Goal: Task Accomplishment & Management: Use online tool/utility

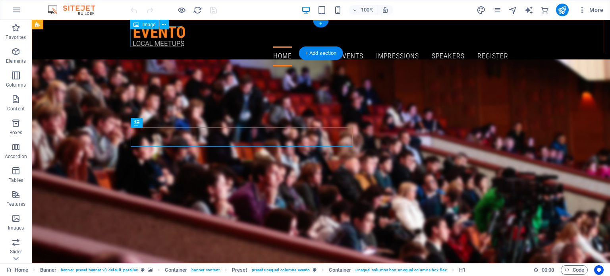
click at [171, 44] on figure at bounding box center [320, 36] width 375 height 20
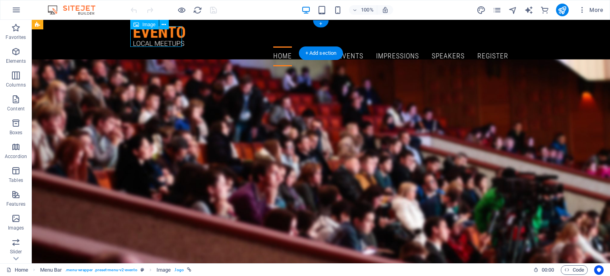
click at [171, 44] on figure at bounding box center [320, 36] width 375 height 20
select select "px"
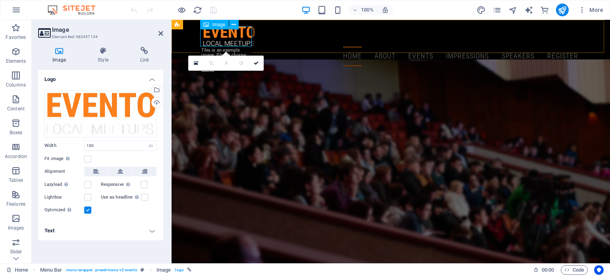
click at [242, 43] on figure at bounding box center [390, 36] width 375 height 20
click at [237, 46] on figure at bounding box center [390, 36] width 375 height 20
click at [232, 27] on icon at bounding box center [234, 25] width 4 height 8
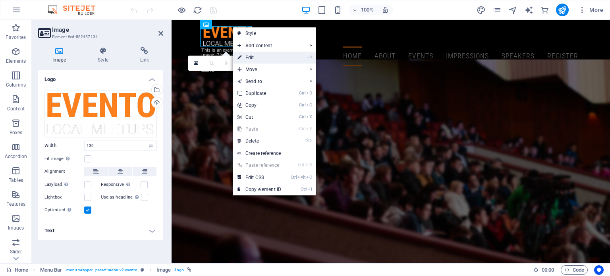
click at [251, 60] on link "⏎ Edit" at bounding box center [259, 58] width 53 height 12
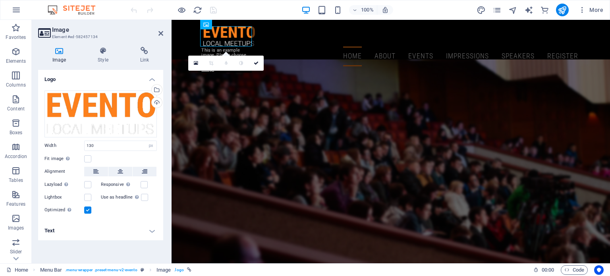
click at [152, 230] on h4 "Text" at bounding box center [100, 230] width 125 height 19
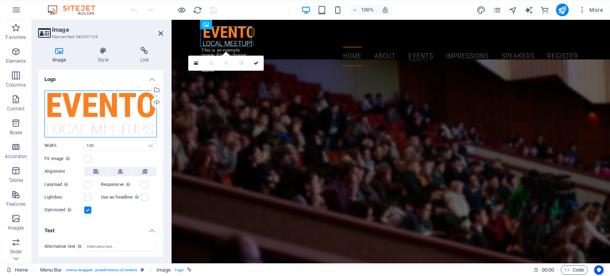
click at [125, 127] on div "Drag files here, click to choose files or select files from Files or our free s…" at bounding box center [100, 114] width 112 height 47
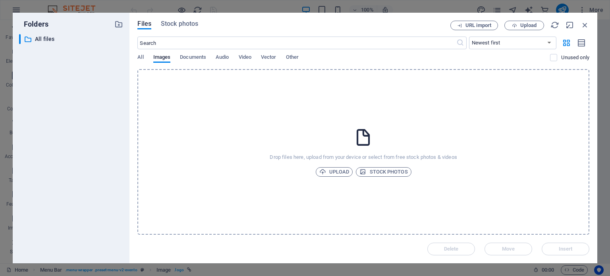
click at [125, 127] on div "Folders ​ All files All files" at bounding box center [71, 138] width 117 height 251
click at [584, 26] on icon "button" at bounding box center [585, 25] width 9 height 9
